Goal: Transaction & Acquisition: Download file/media

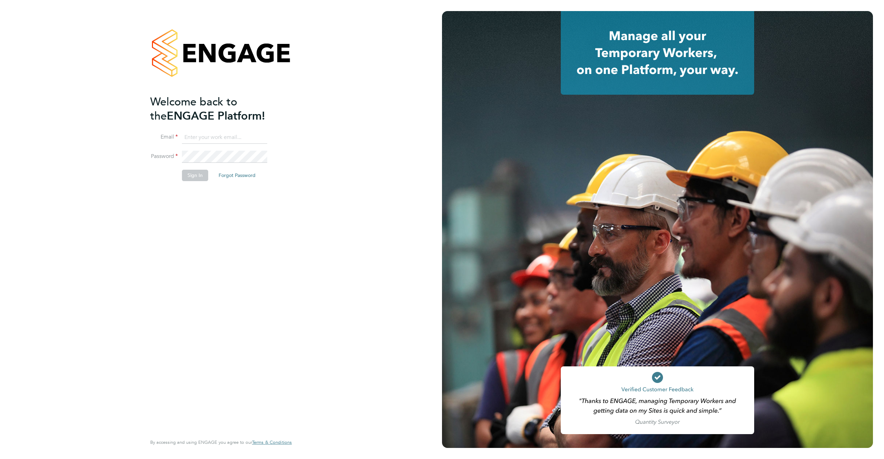
type input "support@engagelabs.io"
click at [197, 172] on button "Sign In" at bounding box center [195, 175] width 26 height 11
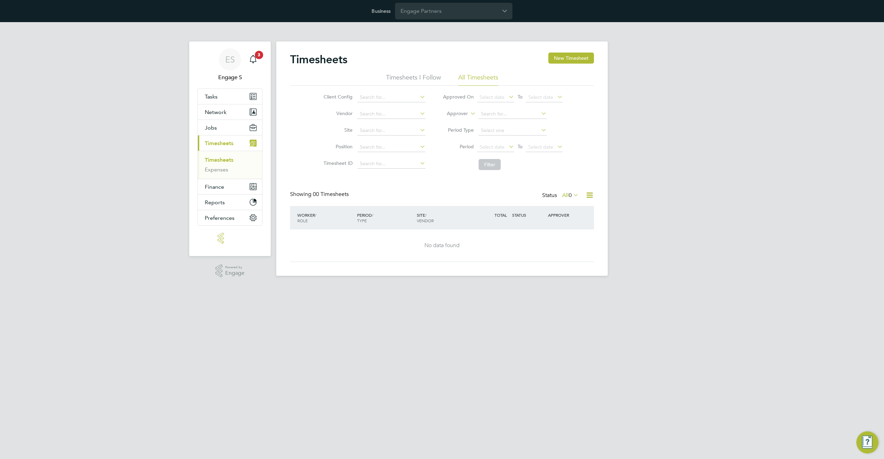
click at [437, 21] on div "Business Engage Partners" at bounding box center [442, 11] width 884 height 22
click at [444, 12] on input "Engage Partners" at bounding box center [453, 11] width 117 height 16
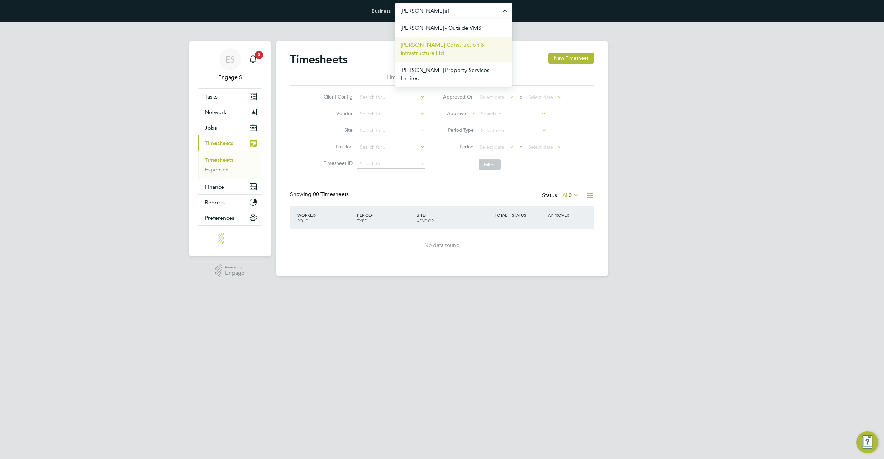
click at [433, 49] on span "[PERSON_NAME] Construction & Infrastructure Ltd" at bounding box center [454, 49] width 106 height 17
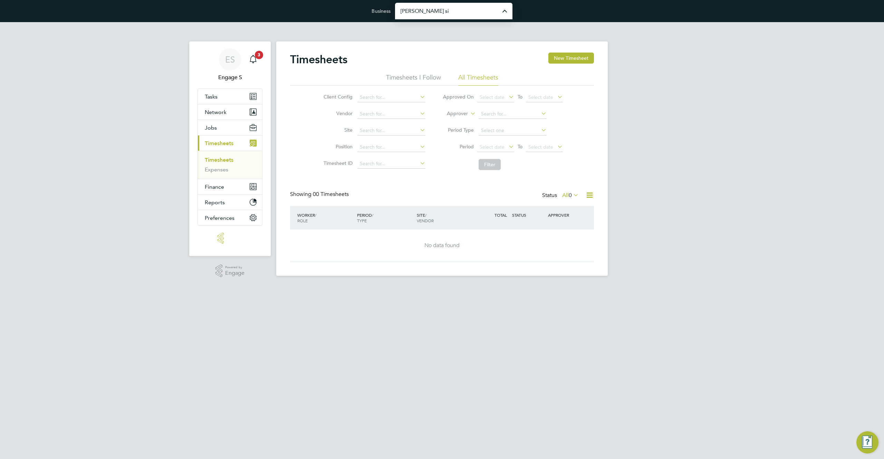
type input "[PERSON_NAME] Construction & Infrastructure Ltd"
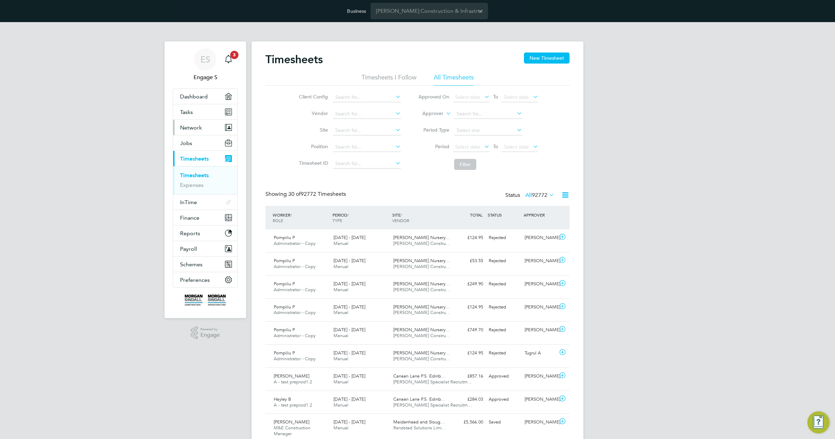
click at [197, 128] on span "Network" at bounding box center [191, 127] width 22 height 7
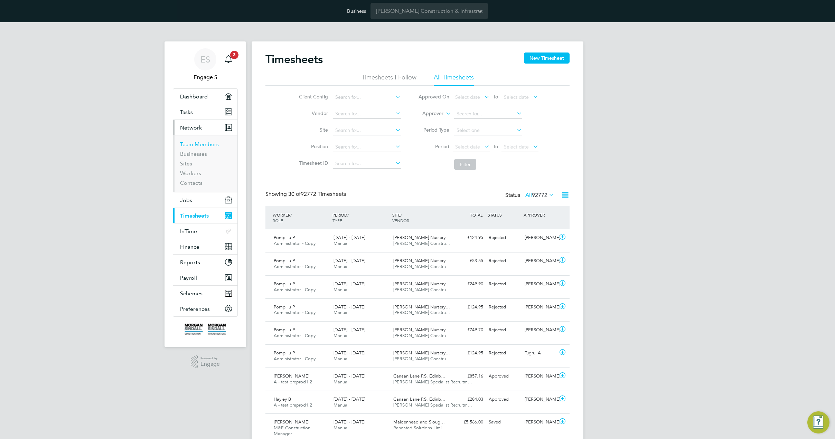
click at [194, 146] on link "Team Members" at bounding box center [199, 144] width 39 height 7
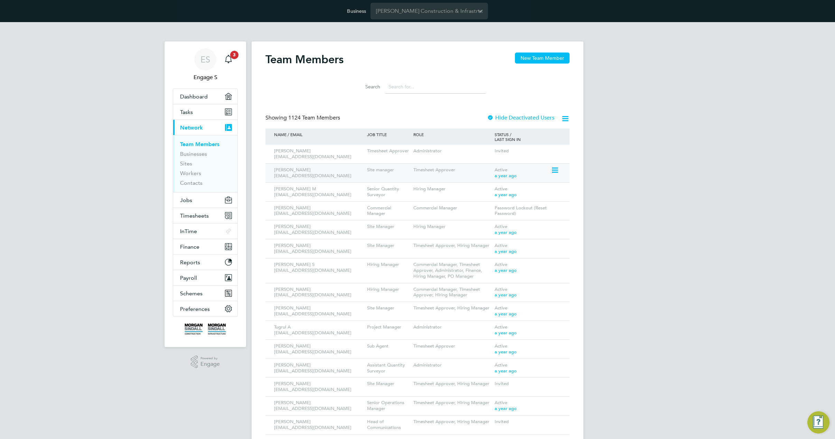
click at [553, 171] on icon at bounding box center [554, 170] width 7 height 8
click at [490, 186] on li "Edit User" at bounding box center [515, 186] width 83 height 10
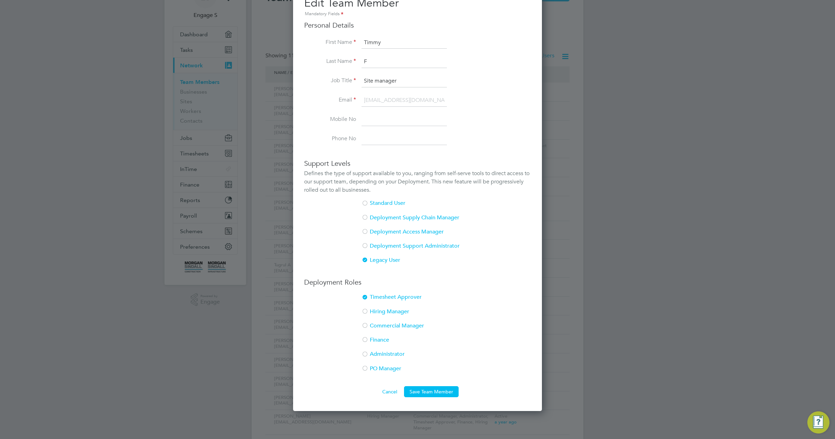
click at [367, 217] on div at bounding box center [364, 218] width 7 height 7
click at [386, 391] on button "Cancel" at bounding box center [390, 391] width 26 height 11
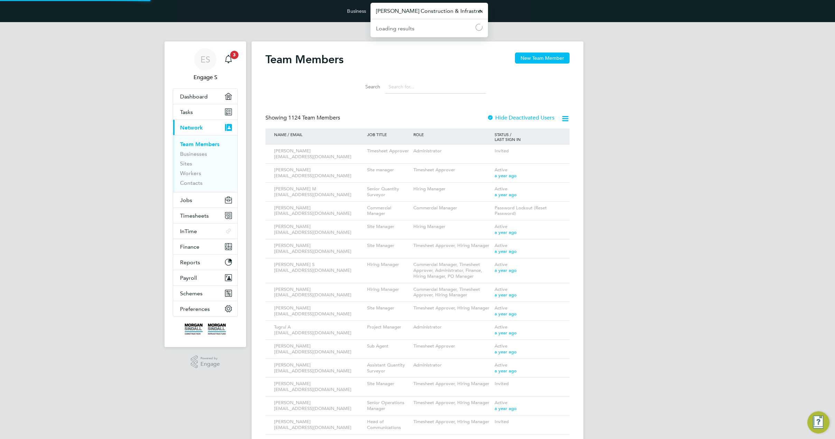
click at [405, 13] on input "Morgan Sindall Construction & Infrastructure Ltd" at bounding box center [428, 11] width 117 height 16
click at [405, 13] on input "[PERSON_NAME] Construction & Infrastructure Ltd" at bounding box center [428, 11] width 117 height 16
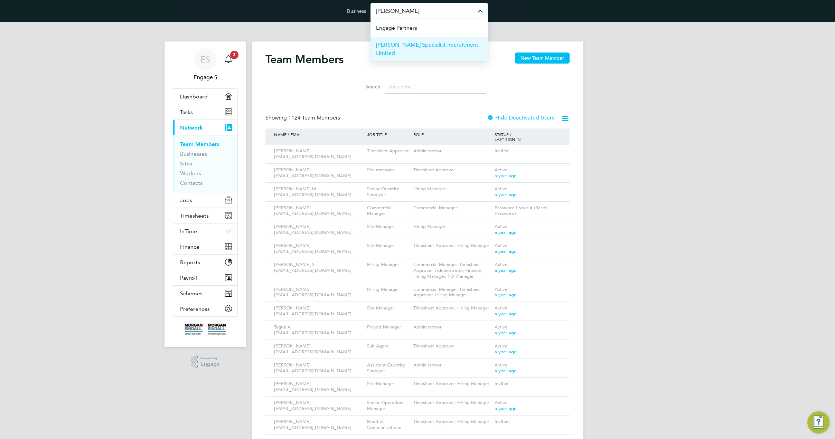
click at [404, 46] on span "Hays Specialist Recruitment Limited" at bounding box center [429, 49] width 106 height 17
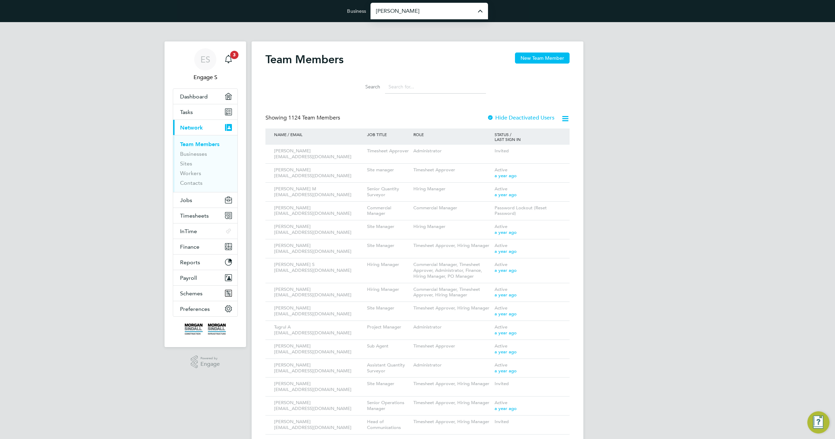
type input "Hays Specialist Recruitment Limited"
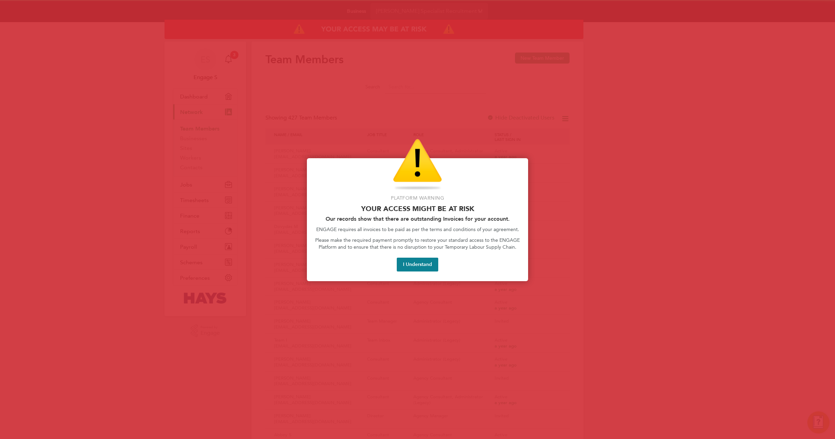
click at [357, 93] on div at bounding box center [417, 219] width 835 height 439
click at [407, 266] on button "I Understand" at bounding box center [417, 265] width 41 height 14
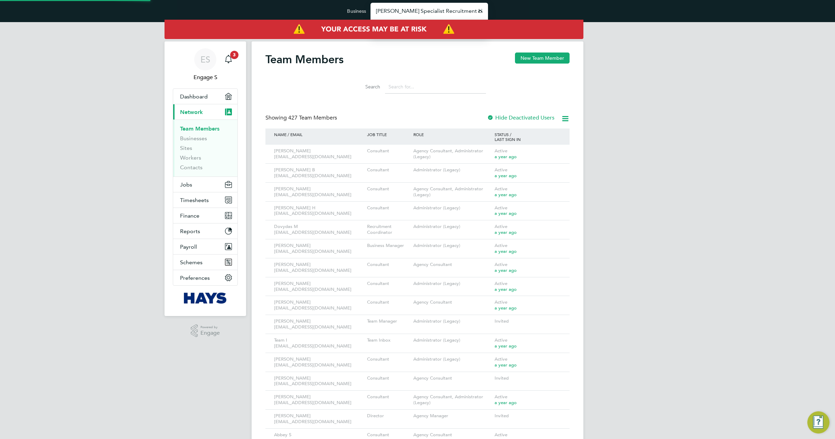
click at [414, 11] on input "Hays Specialist Recruitment Limited" at bounding box center [428, 11] width 117 height 16
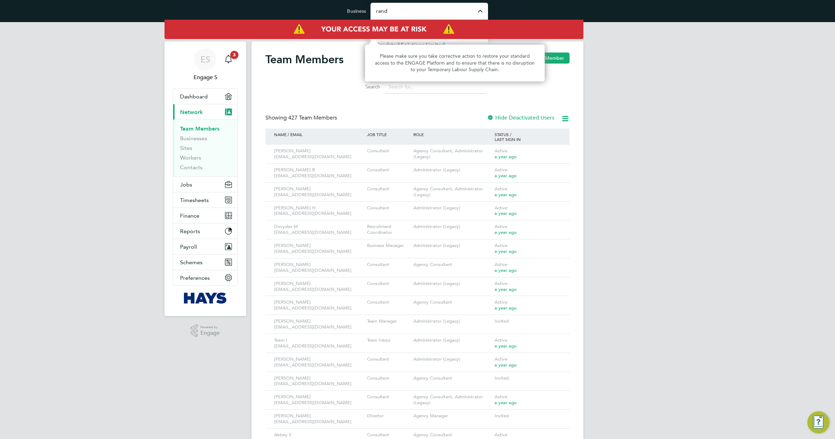
click at [407, 45] on div "Please make sure you take corrective action to restore your standard access to …" at bounding box center [455, 63] width 180 height 37
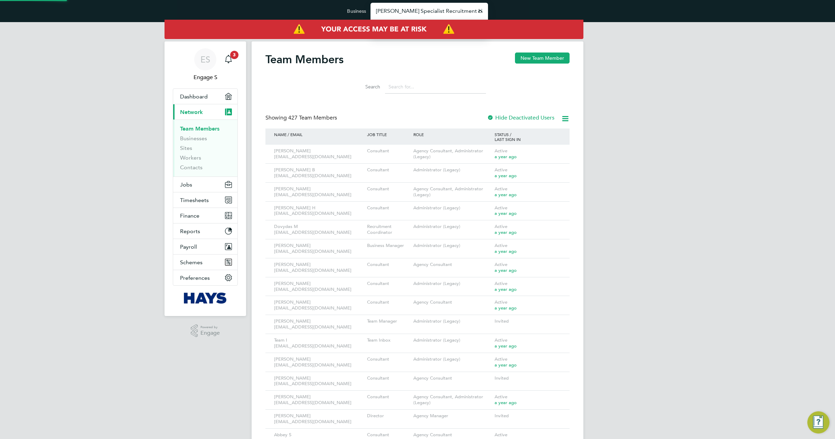
click at [417, 9] on input "Hays Specialist Recruitment Limited" at bounding box center [428, 11] width 117 height 16
type input "Randstad Solutions Limited"
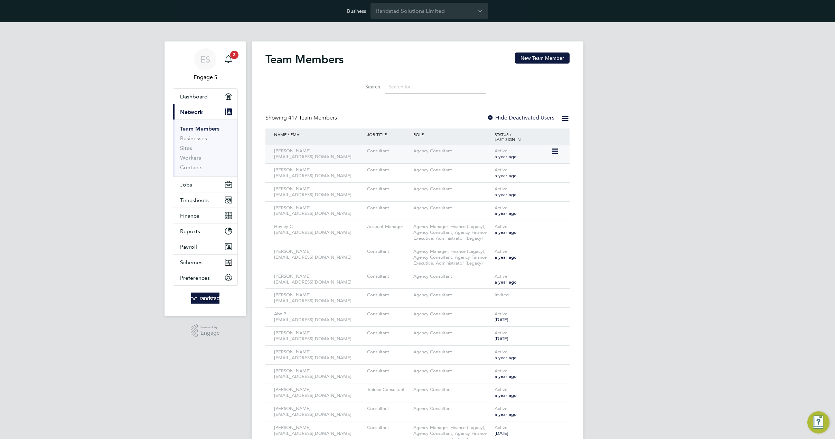
click at [553, 150] on icon at bounding box center [554, 151] width 7 height 8
click at [494, 165] on li "Edit User" at bounding box center [515, 167] width 83 height 10
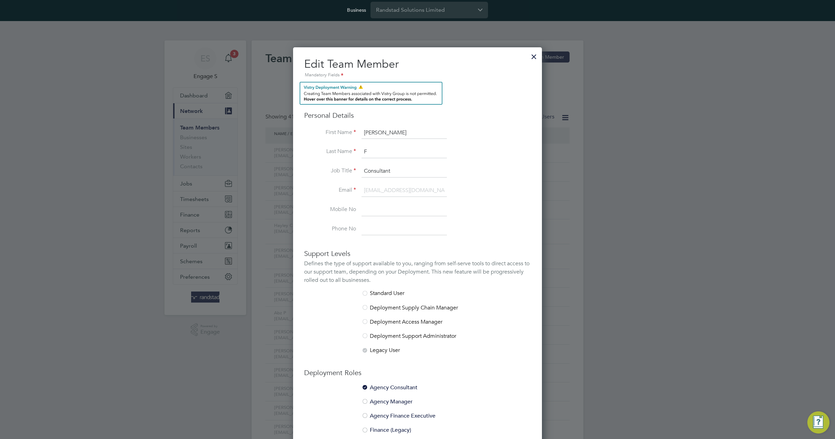
scroll to position [1, 0]
click at [369, 310] on li "Deployment Supply Chain Manager" at bounding box center [417, 311] width 227 height 14
click at [363, 306] on div at bounding box center [364, 307] width 7 height 7
click at [364, 306] on div at bounding box center [364, 307] width 7 height 7
drag, startPoint x: 369, startPoint y: 311, endPoint x: 381, endPoint y: 322, distance: 16.9
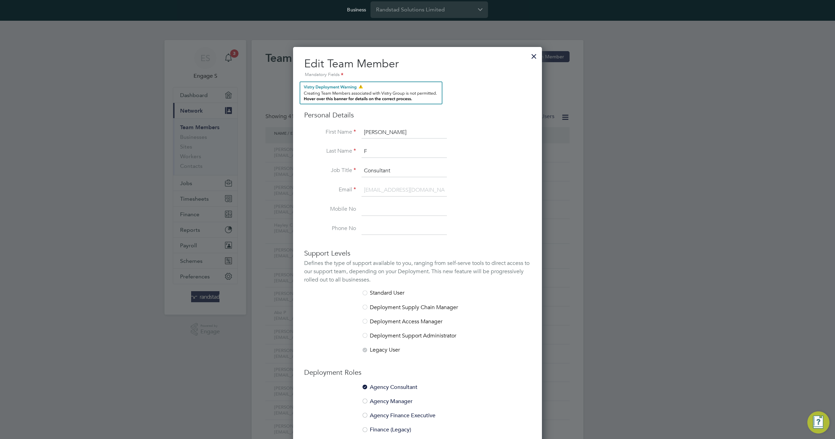
click at [370, 312] on li "Deployment Supply Chain Manager" at bounding box center [417, 311] width 227 height 14
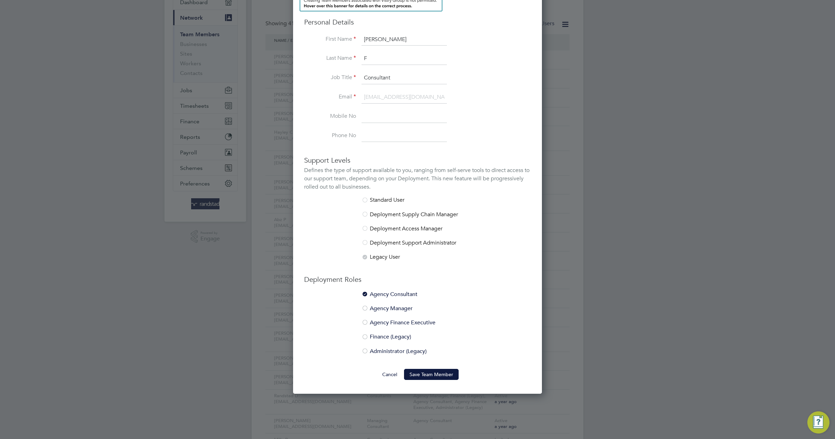
scroll to position [95, 0]
click at [390, 372] on button "Cancel" at bounding box center [390, 374] width 26 height 11
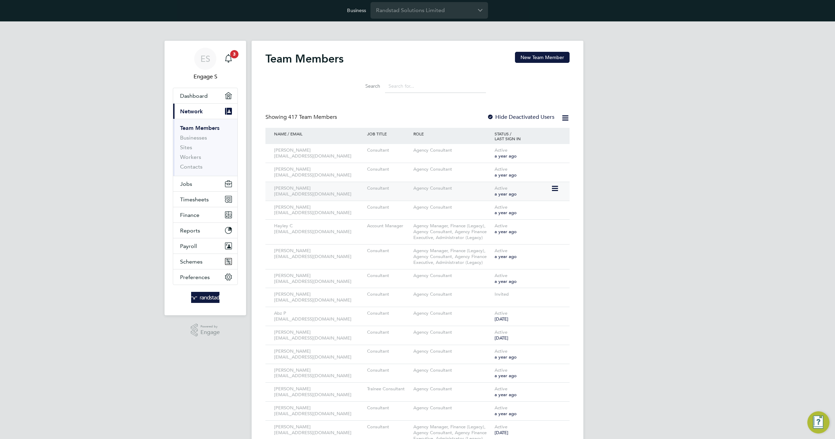
scroll to position [0, 0]
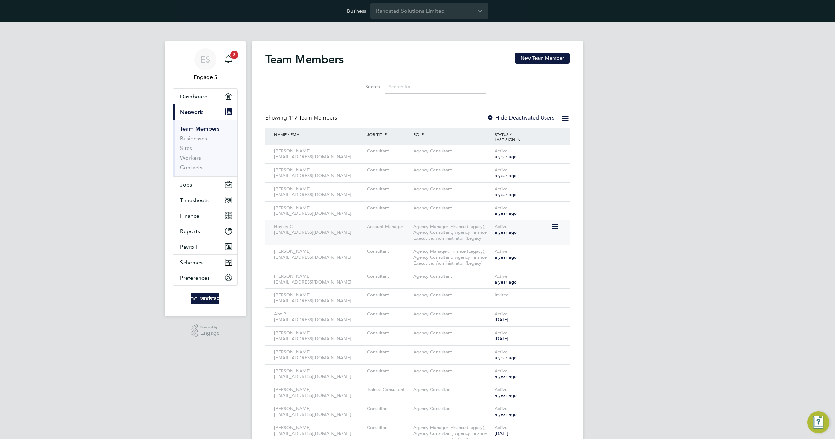
click at [549, 225] on div "Active a year ago" at bounding box center [522, 229] width 58 height 19
click at [553, 226] on icon at bounding box center [554, 227] width 7 height 8
click at [481, 314] on li "Impersonate" at bounding box center [515, 315] width 83 height 10
click at [305, 65] on h2 "Team Members" at bounding box center [304, 60] width 78 height 14
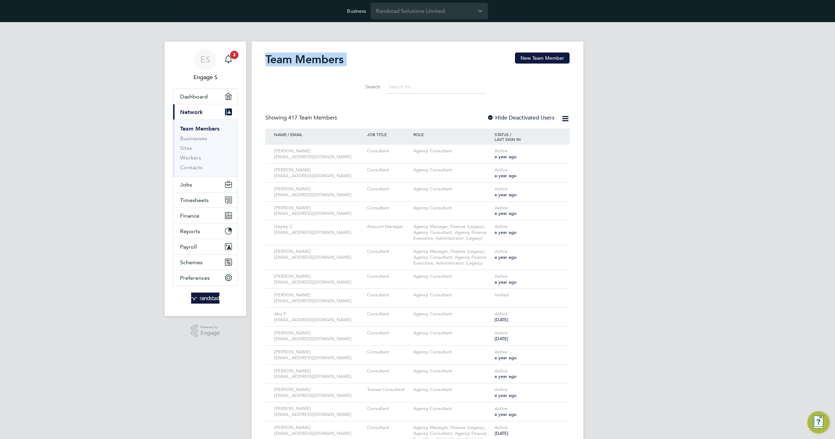
click at [305, 65] on h2 "Team Members" at bounding box center [304, 60] width 78 height 14
click at [452, 88] on input at bounding box center [435, 86] width 101 height 13
click at [458, 145] on div "Agency Consultant" at bounding box center [451, 151] width 81 height 13
click at [554, 151] on icon at bounding box center [554, 151] width 7 height 8
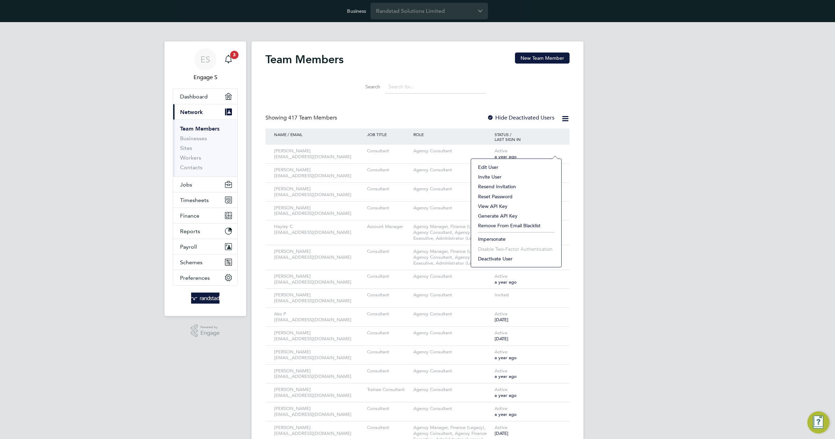
click at [401, 118] on div "Showing 417 Team Members Hide Deactivated Users" at bounding box center [417, 121] width 304 height 14
click at [554, 151] on icon at bounding box center [554, 151] width 7 height 8
click at [491, 239] on li "Impersonate" at bounding box center [515, 239] width 83 height 10
click at [445, 10] on input "Randstad Solutions Limited" at bounding box center [428, 11] width 117 height 16
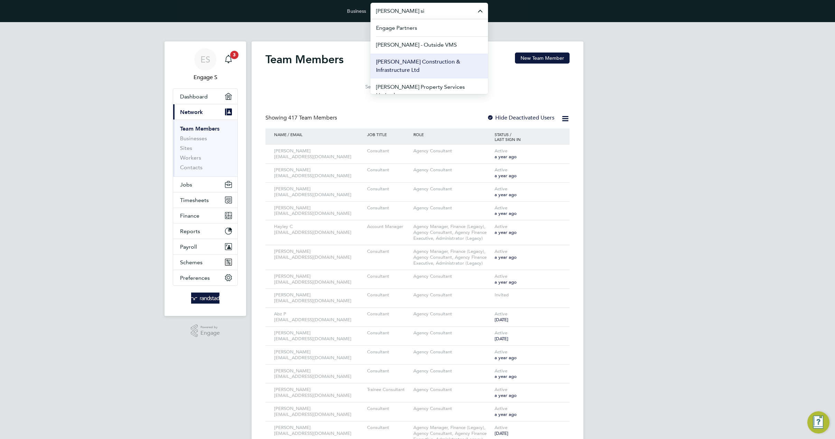
click at [428, 68] on span "[PERSON_NAME] Construction & Infrastructure Ltd" at bounding box center [429, 66] width 106 height 17
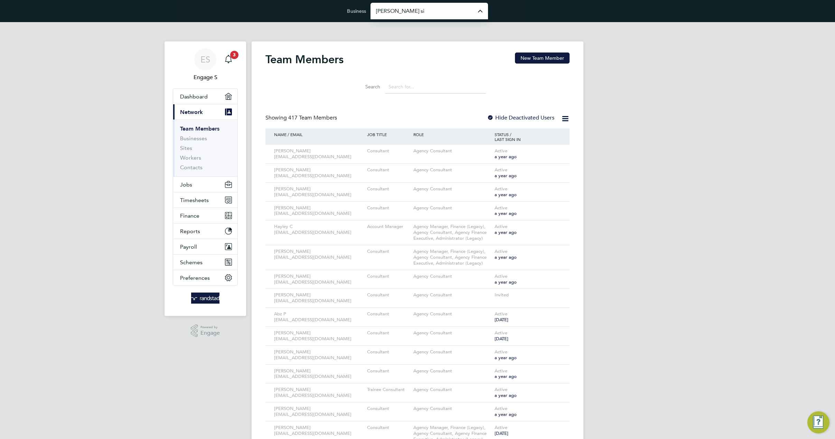
type input "[PERSON_NAME] Construction & Infrastructure Ltd"
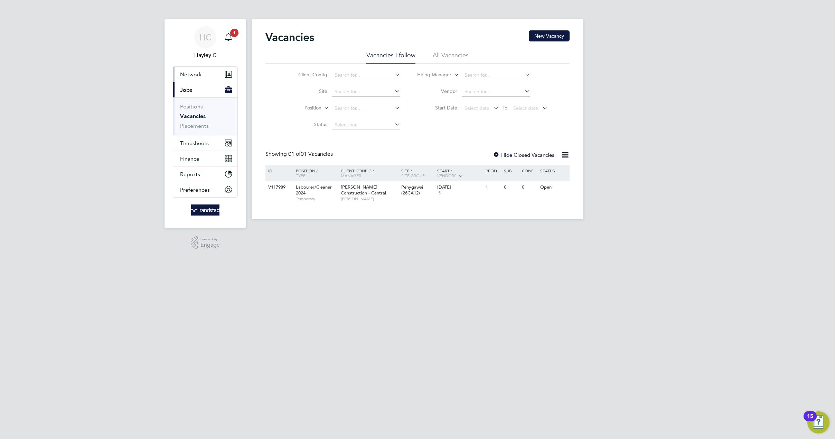
click at [200, 75] on span "Network" at bounding box center [191, 74] width 22 height 7
click at [193, 92] on link "Team Members" at bounding box center [199, 91] width 39 height 7
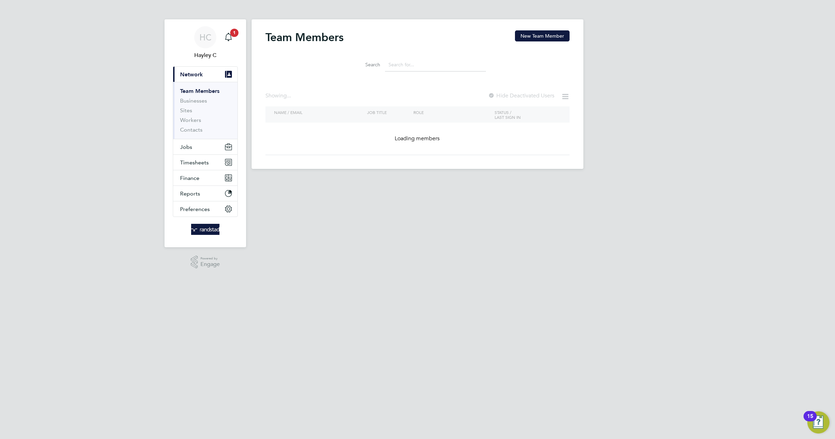
click at [412, 67] on input at bounding box center [435, 64] width 101 height 13
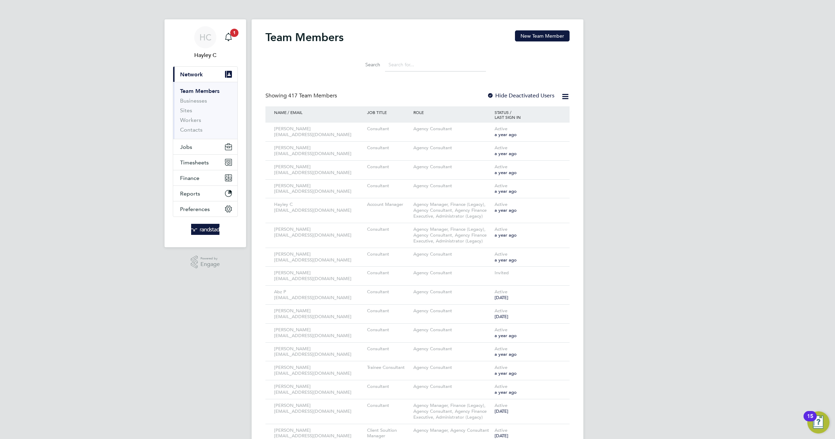
click at [396, 66] on input at bounding box center [435, 64] width 101 height 13
click at [556, 129] on icon at bounding box center [554, 129] width 7 height 8
click at [492, 143] on li "Edit User" at bounding box center [515, 145] width 83 height 10
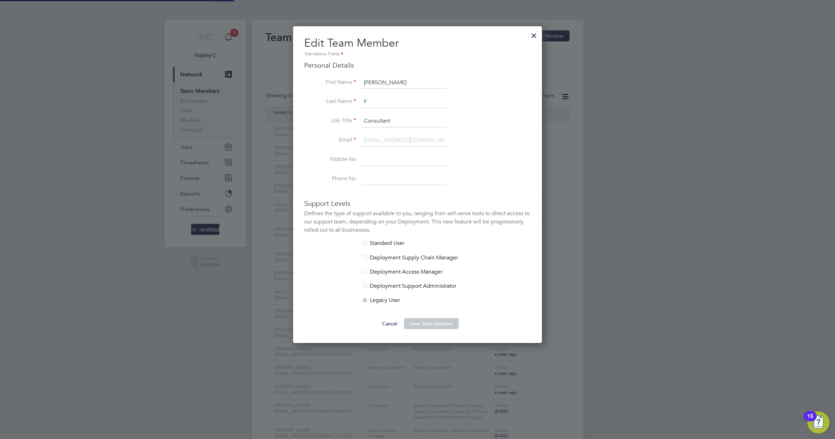
scroll to position [440, 249]
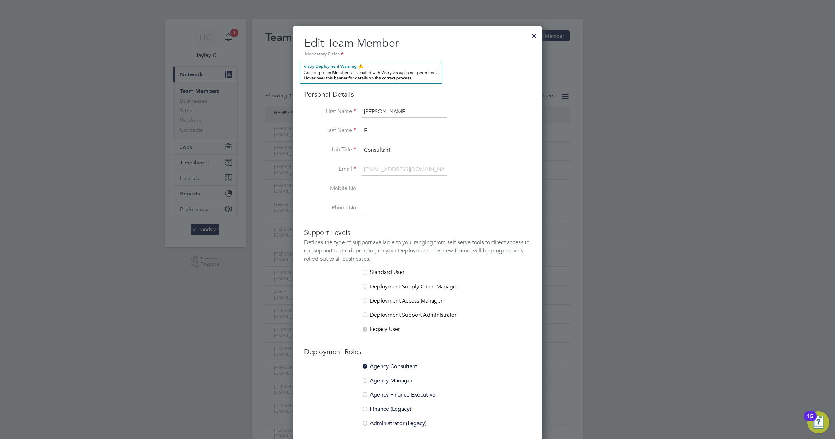
click at [365, 273] on div at bounding box center [364, 272] width 7 height 7
drag, startPoint x: 538, startPoint y: 32, endPoint x: 406, endPoint y: 10, distance: 133.9
click at [535, 31] on div at bounding box center [534, 34] width 12 height 12
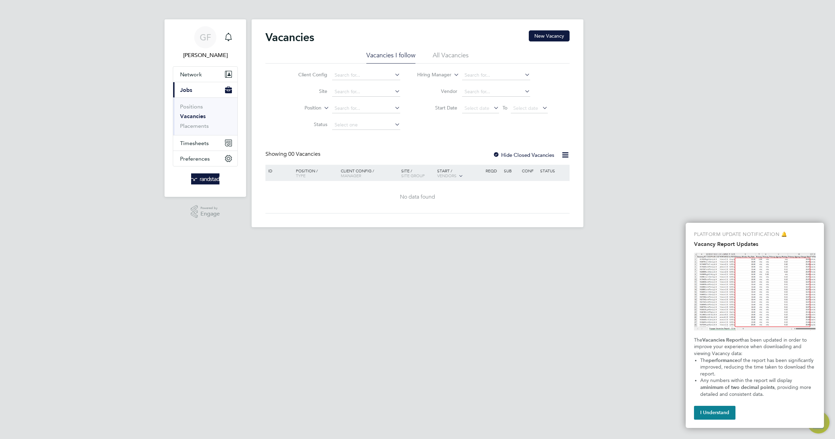
click at [446, 55] on li "All Vacancies" at bounding box center [451, 57] width 36 height 12
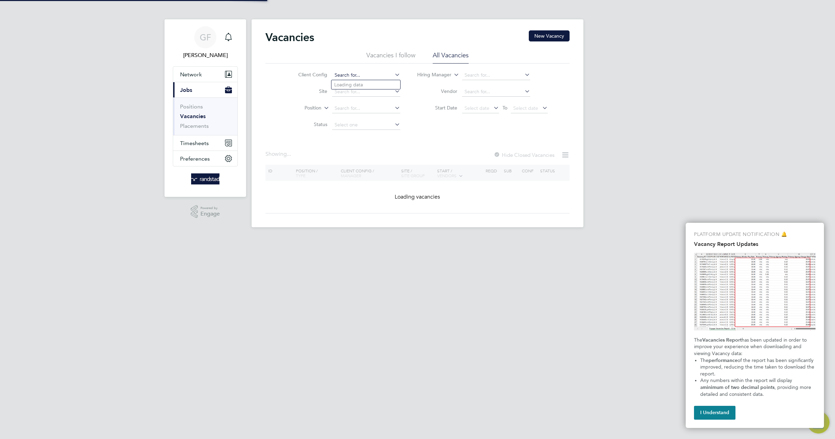
click at [367, 74] on input at bounding box center [366, 75] width 68 height 10
type input "[PERSON_NAME]"
click at [713, 412] on button "I Understand" at bounding box center [714, 413] width 41 height 14
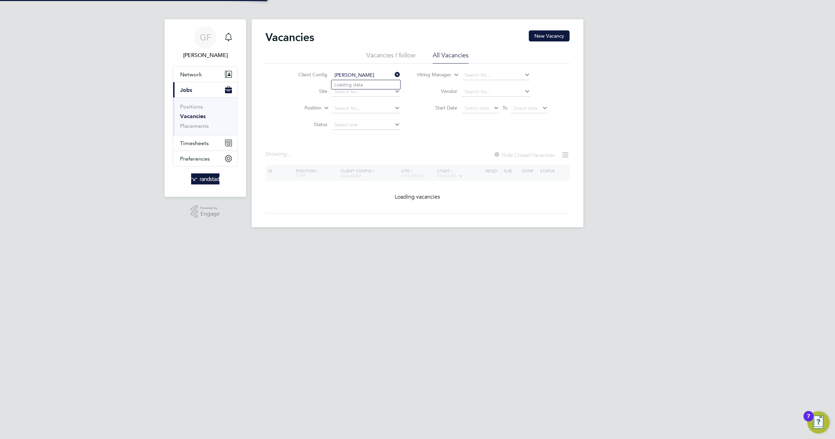
click at [393, 72] on icon at bounding box center [393, 75] width 0 height 10
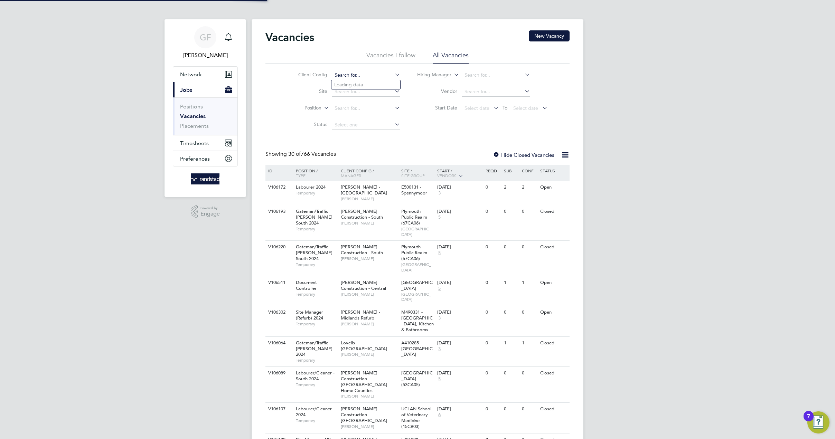
click at [370, 73] on input at bounding box center [366, 75] width 68 height 10
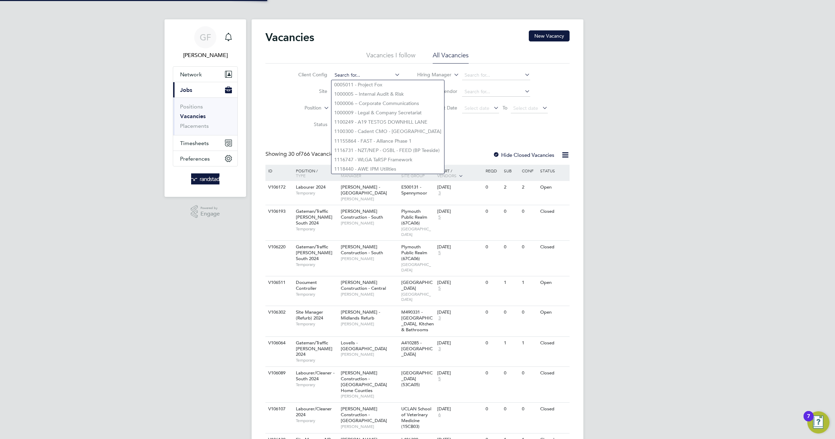
click at [353, 75] on input at bounding box center [366, 75] width 68 height 10
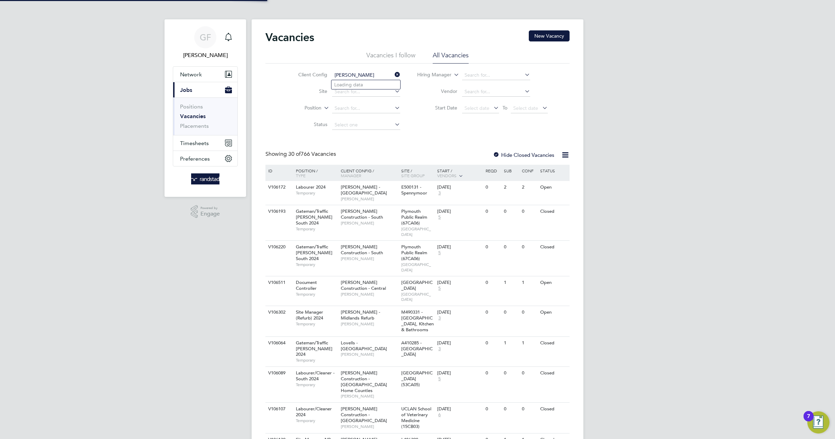
type input "[PERSON_NAME]"
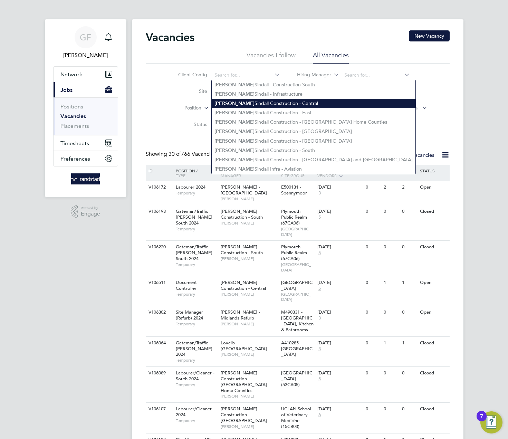
click at [271, 100] on li "[PERSON_NAME] Construction - Central" at bounding box center [314, 103] width 204 height 9
type input "[PERSON_NAME] Construction - Central"
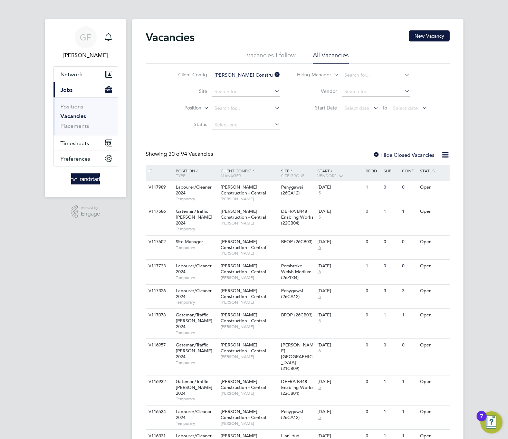
click at [239, 195] on span "[PERSON_NAME] Construction - Central" at bounding box center [243, 190] width 45 height 12
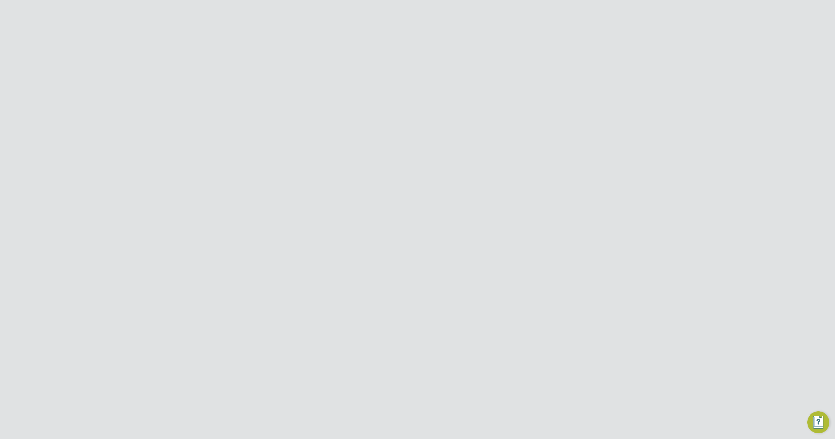
click at [556, 150] on icon at bounding box center [554, 151] width 7 height 8
click at [486, 167] on li "Edit User" at bounding box center [515, 167] width 83 height 10
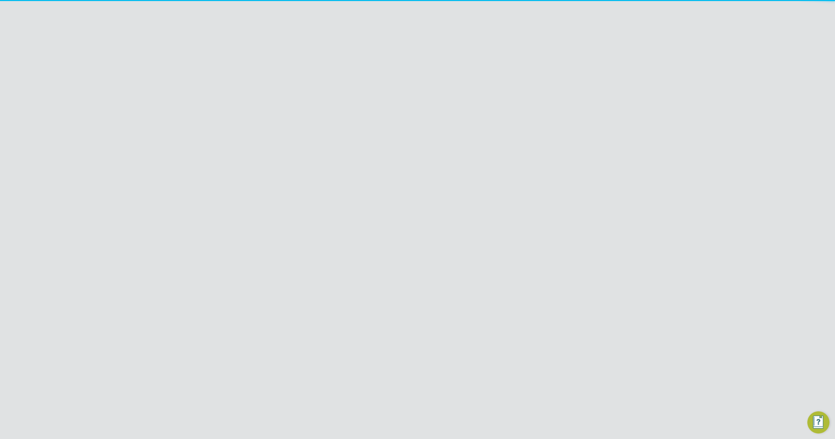
scroll to position [425, 249]
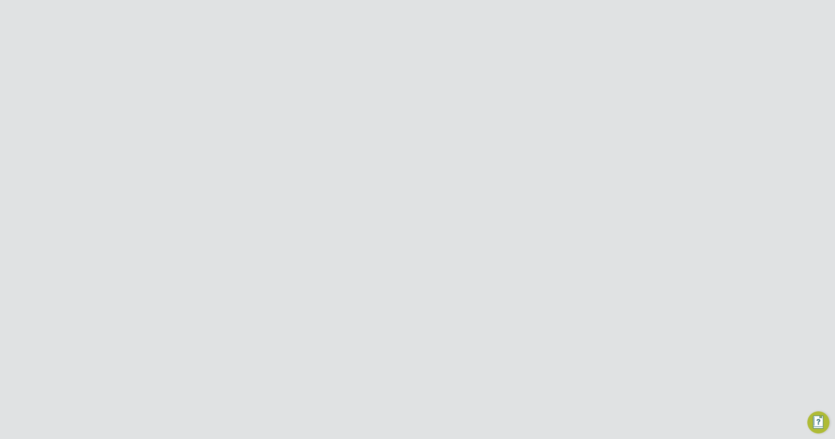
drag, startPoint x: 300, startPoint y: 222, endPoint x: 424, endPoint y: 251, distance: 126.6
click at [424, 251] on div "Edit Team Member Mandatory Fields Personal Details First Name Allan Last Name M…" at bounding box center [417, 260] width 249 height 425
click at [370, 279] on li "Deployment Supply Chain Manager" at bounding box center [417, 283] width 227 height 14
click at [483, 283] on li "Deployment Supply Chain Manager" at bounding box center [417, 283] width 227 height 14
click at [419, 239] on div "Defines the type of support available to you, ranging from self-serve tools to …" at bounding box center [417, 243] width 227 height 25
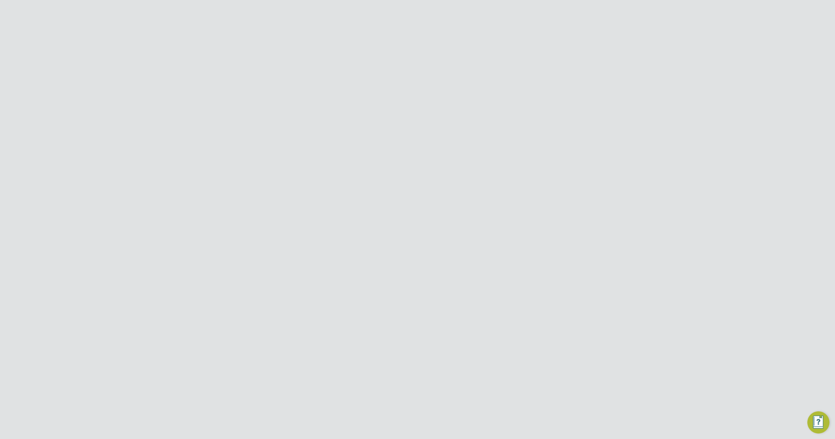
scroll to position [201, 0]
click at [434, 253] on button "Save Team Member" at bounding box center [431, 253] width 55 height 11
click at [407, 120] on div "Team Member Saved Allan M has been saved successfully. Cancel Okay" at bounding box center [417, 219] width 835 height 439
click at [557, 149] on icon at bounding box center [554, 151] width 7 height 8
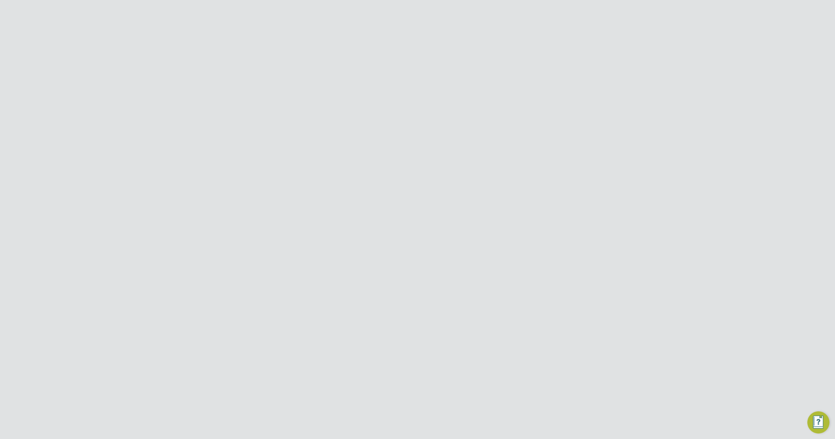
click at [491, 165] on li "Edit User" at bounding box center [515, 167] width 83 height 10
click at [369, 291] on li "Deployment Access Manager" at bounding box center [417, 298] width 227 height 14
click at [365, 281] on div at bounding box center [364, 280] width 7 height 7
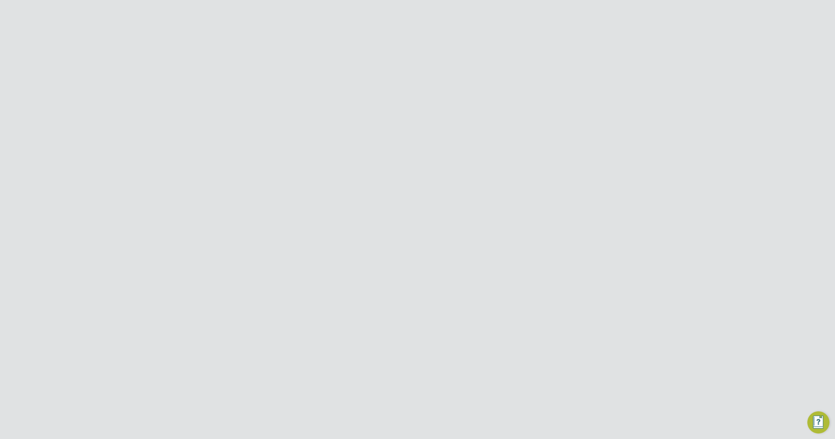
click at [434, 141] on button "Save Team Member" at bounding box center [431, 142] width 55 height 11
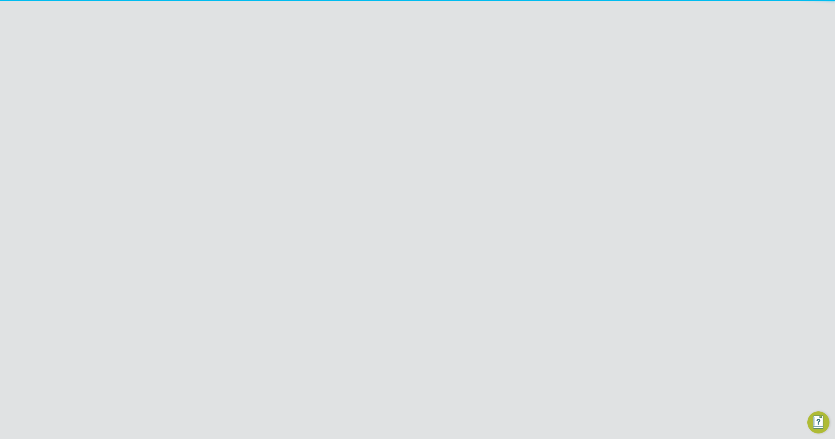
scroll to position [0, 0]
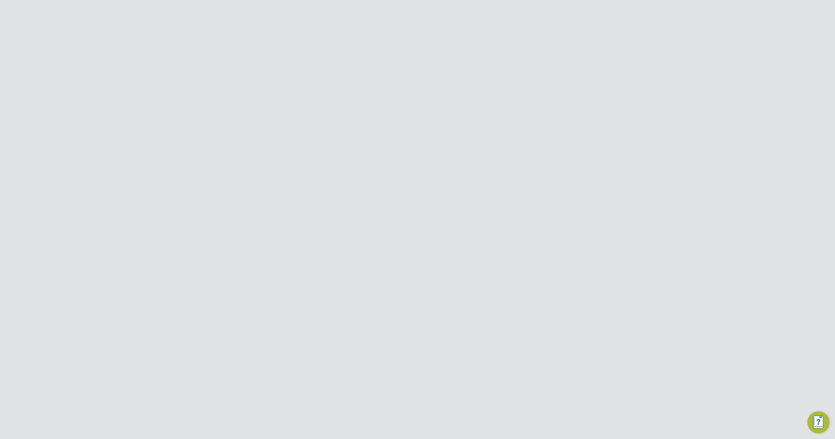
click at [454, 128] on div "Team Member Saved Allan M has been saved successfully. Cancel Okay" at bounding box center [417, 219] width 835 height 439
click at [555, 152] on icon at bounding box center [554, 151] width 7 height 8
click at [480, 162] on li "Edit User" at bounding box center [515, 167] width 83 height 10
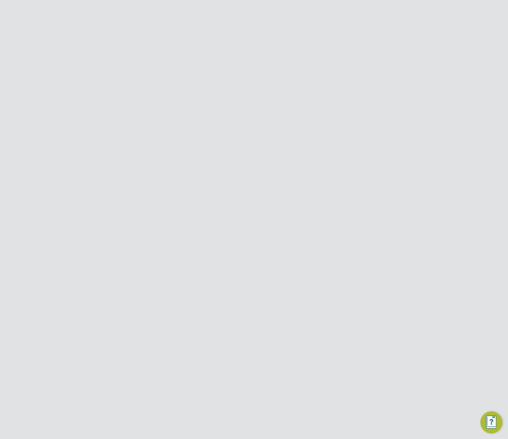
scroll to position [102, 0]
click at [216, 176] on li "Deployment Supply Chain Manager" at bounding box center [254, 181] width 227 height 14
click at [274, 354] on button "Save Team Member" at bounding box center [267, 352] width 55 height 11
click at [284, 123] on div "Team Member Saved Allan M has been saved successfully. Cancel Okay" at bounding box center [254, 219] width 508 height 439
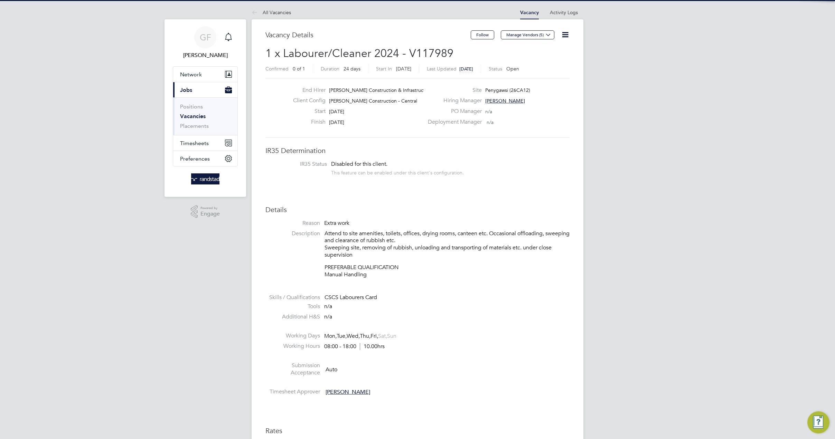
click at [569, 67] on div "Confirmed 0 of 1 Duration 24 days Start [DATE][DATE] Last Updated [DATE] Status…" at bounding box center [417, 69] width 304 height 11
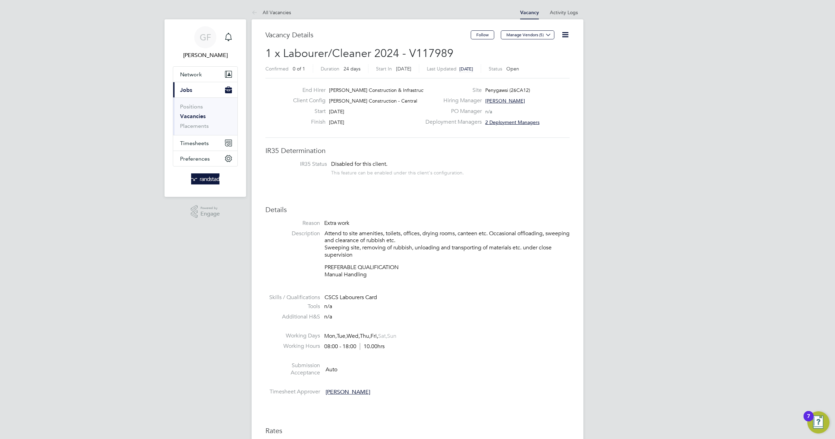
click at [566, 32] on icon at bounding box center [565, 34] width 9 height 9
click at [550, 60] on li "Update Status" at bounding box center [548, 61] width 40 height 10
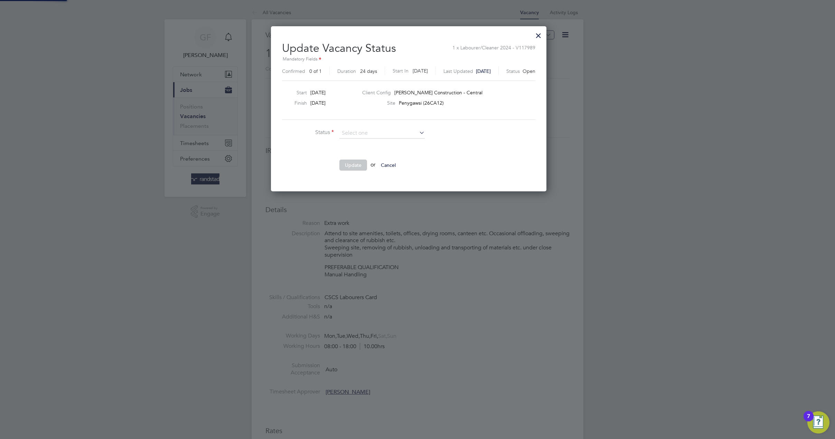
scroll to position [10, 188]
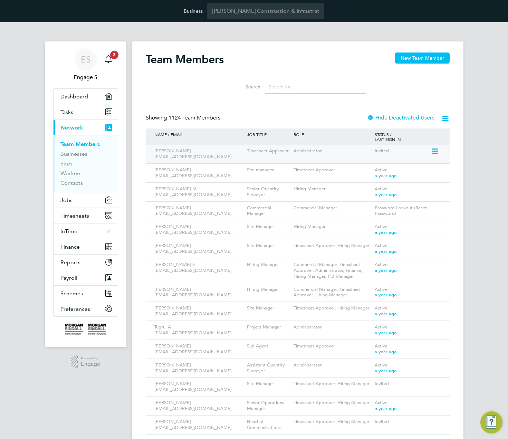
click at [434, 151] on icon at bounding box center [434, 151] width 7 height 8
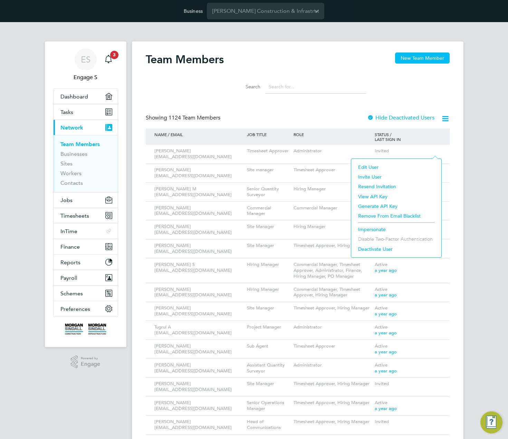
click at [368, 167] on li "Edit User" at bounding box center [396, 167] width 83 height 10
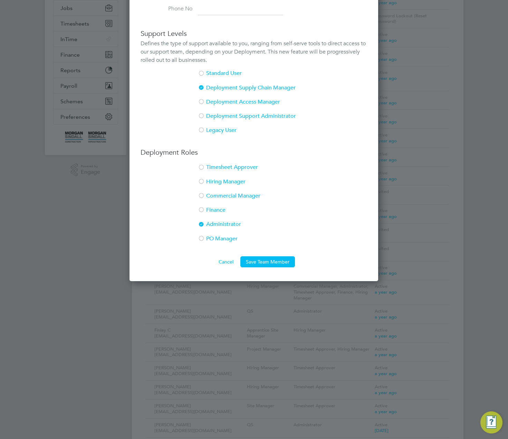
scroll to position [203, 0]
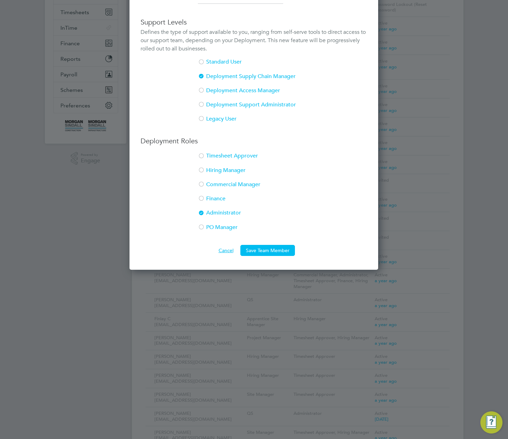
click at [222, 248] on button "Cancel" at bounding box center [226, 250] width 26 height 11
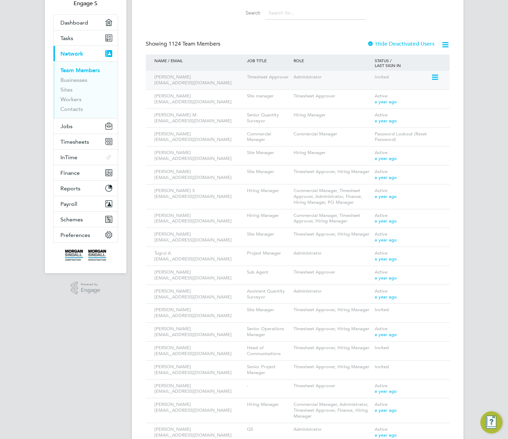
scroll to position [0, 0]
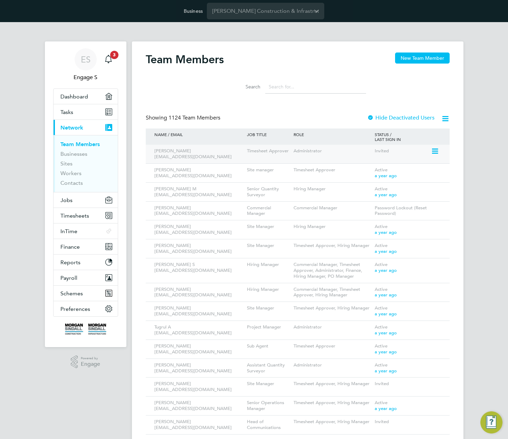
click at [437, 151] on icon at bounding box center [434, 151] width 7 height 8
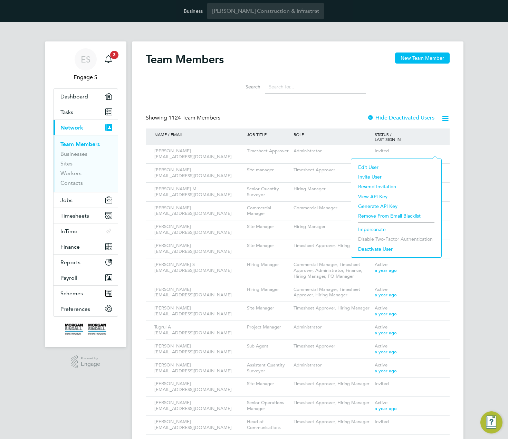
click at [365, 226] on li "Impersonate" at bounding box center [396, 230] width 83 height 10
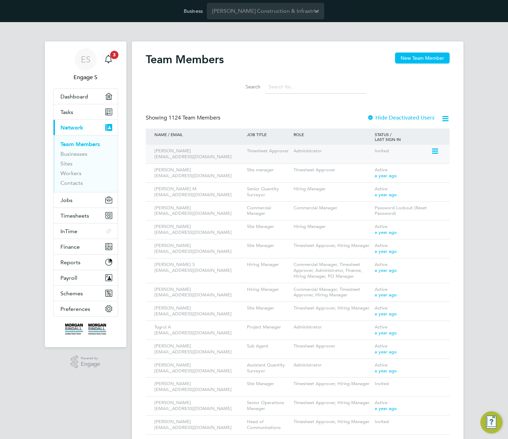
click at [434, 151] on icon at bounding box center [434, 151] width 7 height 8
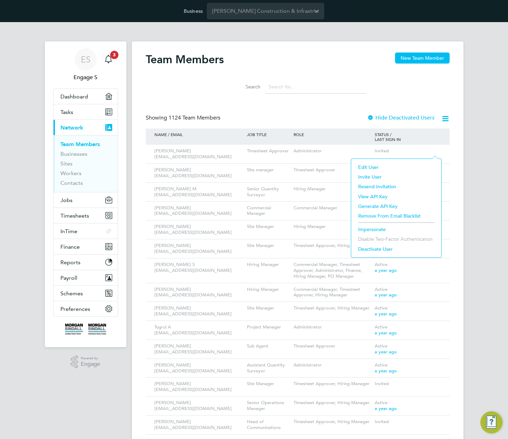
click at [368, 167] on li "Edit User" at bounding box center [396, 167] width 83 height 10
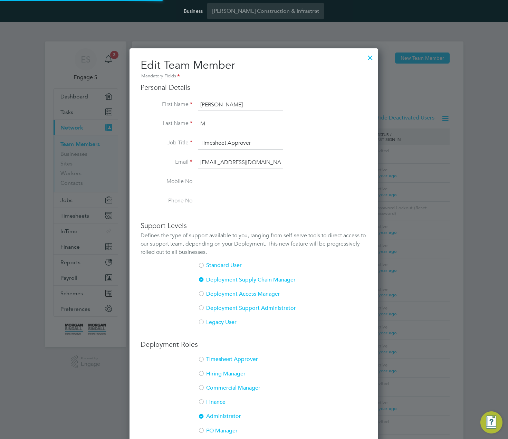
scroll to position [425, 249]
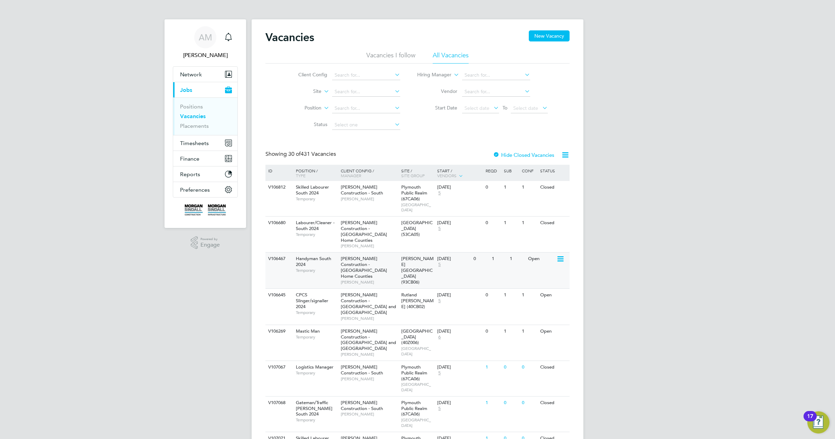
click at [412, 256] on span "[PERSON_NAME][GEOGRAPHIC_DATA] (93CB06)" at bounding box center [417, 270] width 32 height 29
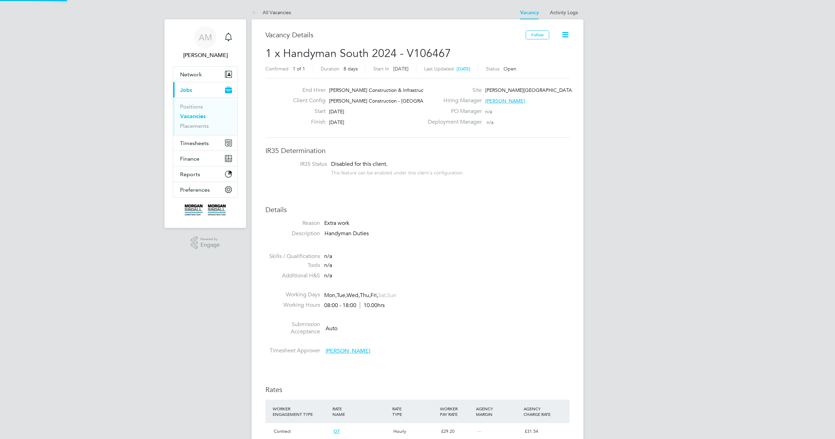
click at [565, 36] on icon at bounding box center [565, 34] width 9 height 9
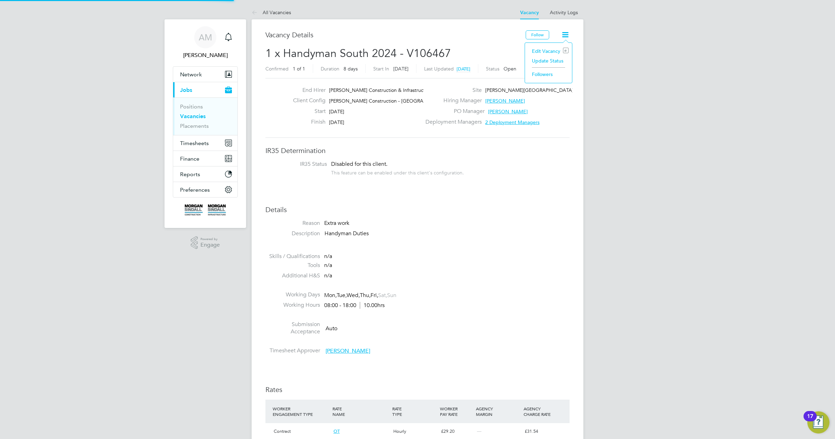
click at [547, 61] on li "Update Status" at bounding box center [548, 61] width 40 height 10
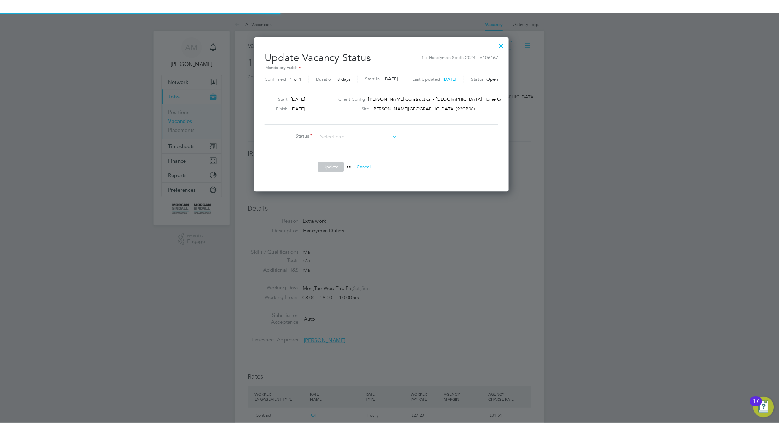
scroll to position [165, 291]
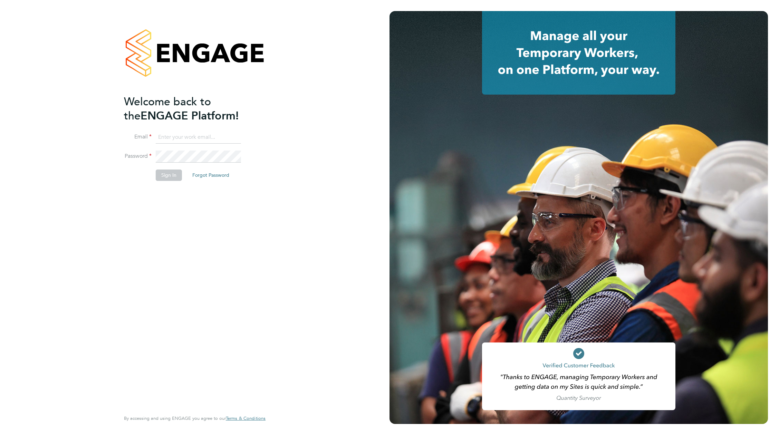
type input "[EMAIL_ADDRESS][DOMAIN_NAME]"
click at [165, 176] on button "Sign In" at bounding box center [169, 175] width 26 height 11
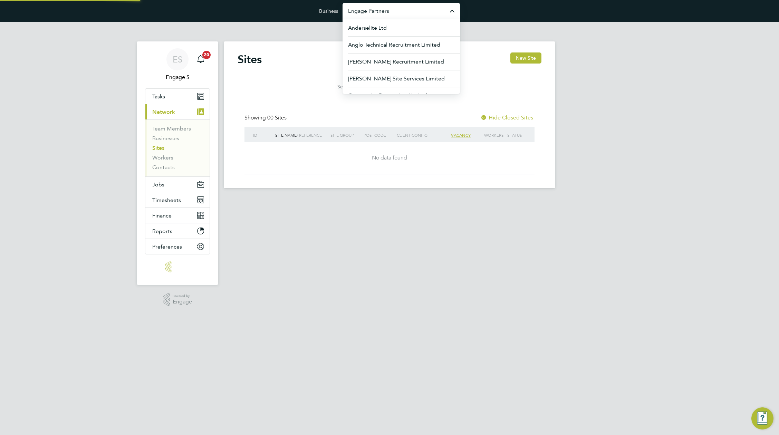
click at [398, 10] on input "Engage Partners" at bounding box center [401, 11] width 117 height 16
click at [395, 42] on span "G4S Facilities Management (Uk) Limited" at bounding box center [397, 45] width 99 height 8
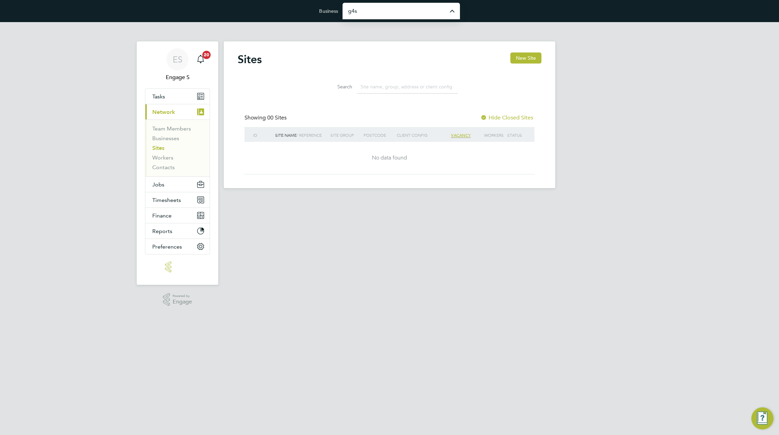
type input "G4S Facilities Management (Uk) Limited"
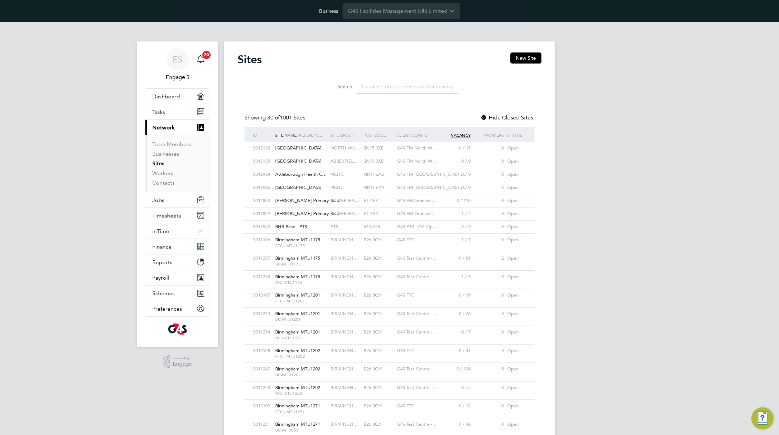
click at [388, 150] on div "SN15 3XB" at bounding box center [378, 148] width 33 height 13
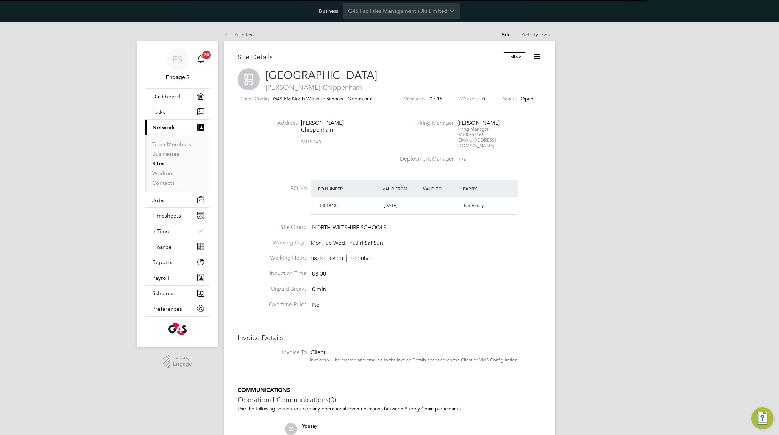
scroll to position [12, 65]
click at [534, 57] on icon at bounding box center [537, 57] width 9 height 9
click at [480, 81] on li "Edit Site e" at bounding box center [503, 83] width 75 height 10
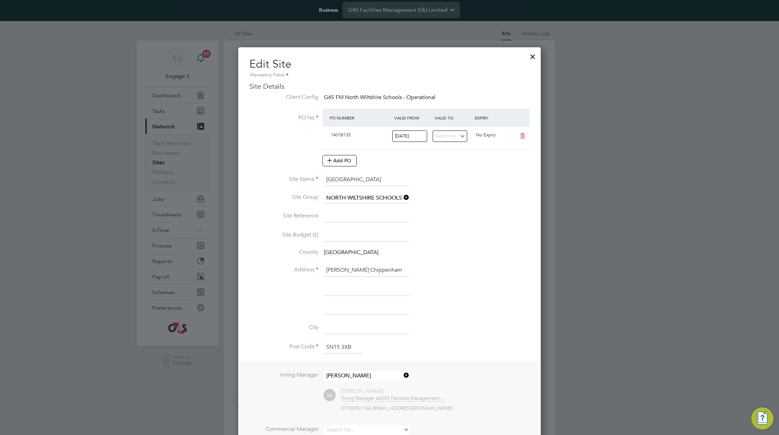
scroll to position [1, 0]
click at [533, 57] on div at bounding box center [533, 54] width 12 height 12
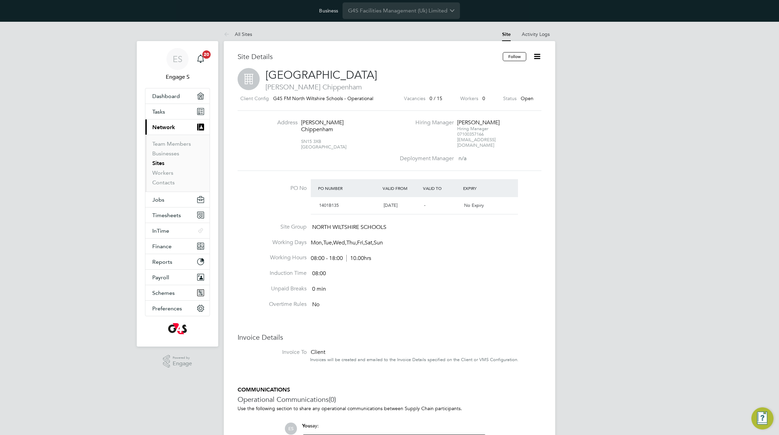
scroll to position [0, 0]
click at [167, 248] on span "Finance" at bounding box center [161, 247] width 19 height 7
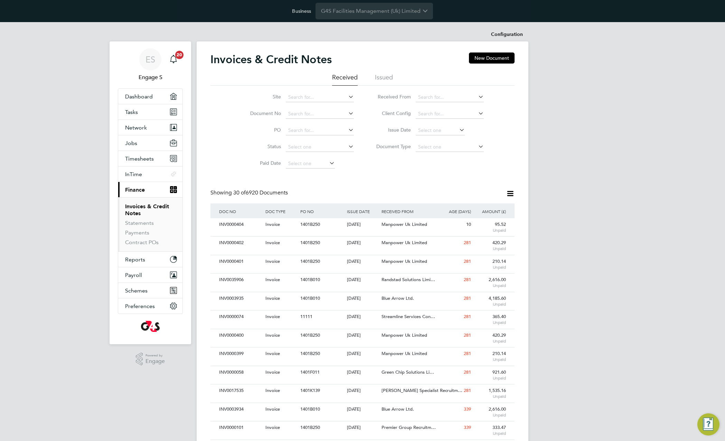
click at [228, 60] on h2 "Invoices & Credit Notes" at bounding box center [270, 60] width 121 height 14
drag, startPoint x: 195, startPoint y: 96, endPoint x: 228, endPoint y: 60, distance: 48.6
click at [228, 60] on h2 "Invoices & Credit Notes" at bounding box center [270, 60] width 121 height 14
click at [610, 139] on div "ES Engage S Notifications 20 Applications: Dashboard Tasks Network Team Members…" at bounding box center [362, 420] width 725 height 796
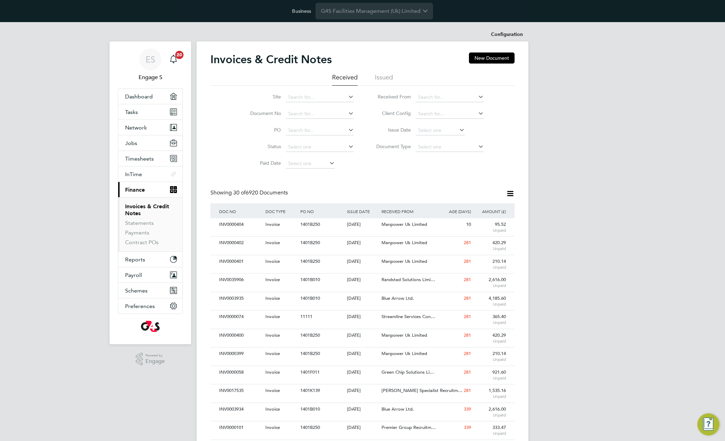
click at [581, 175] on div "ES Engage S Notifications 20 Applications: Dashboard Tasks Network Team Members…" at bounding box center [362, 420] width 725 height 796
click at [509, 193] on icon at bounding box center [510, 193] width 9 height 9
click at [454, 211] on li "Download invoices" at bounding box center [472, 210] width 84 height 10
